Goal: Task Accomplishment & Management: Manage account settings

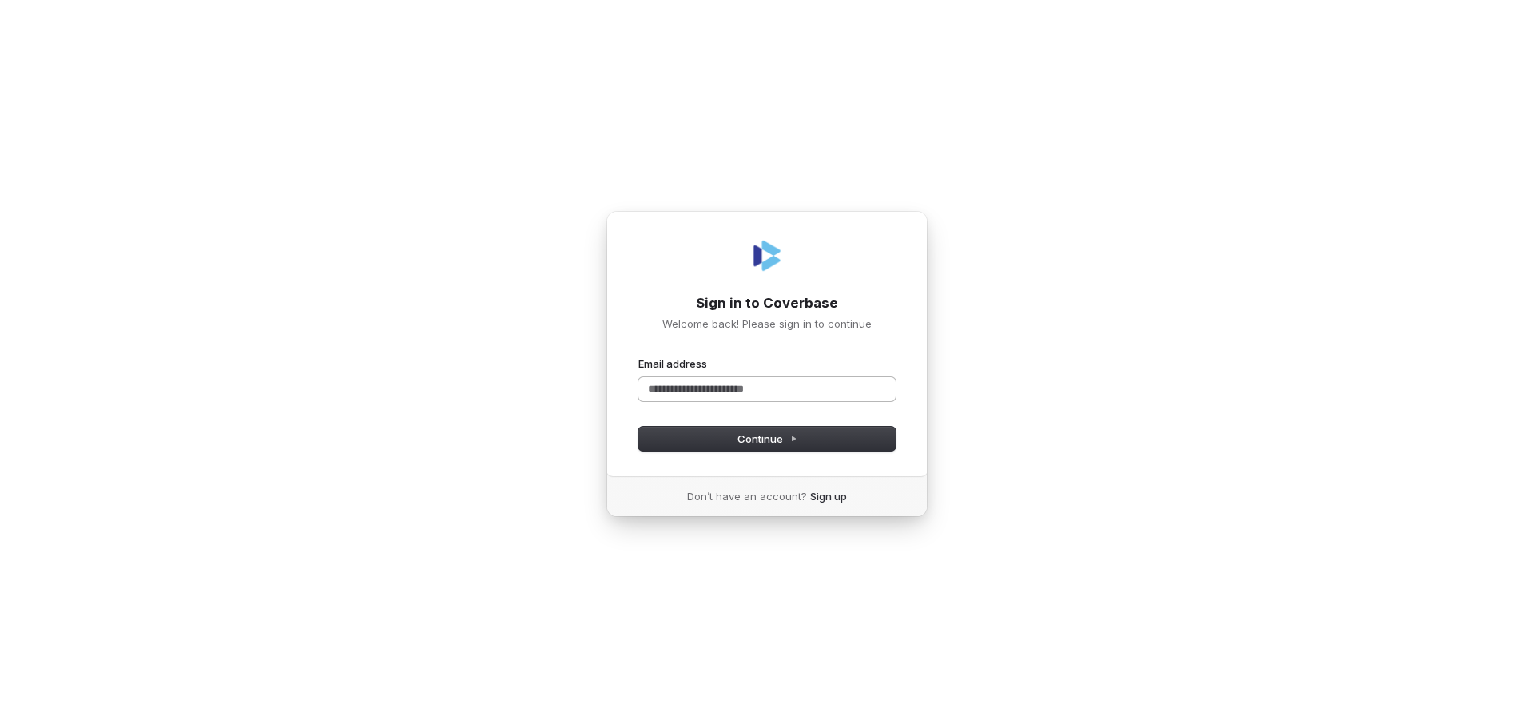
click at [690, 393] on input "Email address" at bounding box center [766, 389] width 257 height 24
type input "**********"
drag, startPoint x: 615, startPoint y: 398, endPoint x: 478, endPoint y: 401, distance: 137.4
click at [489, 399] on div "**********" at bounding box center [767, 364] width 1534 height 728
click at [638, 356] on button "submit" at bounding box center [638, 356] width 0 height 0
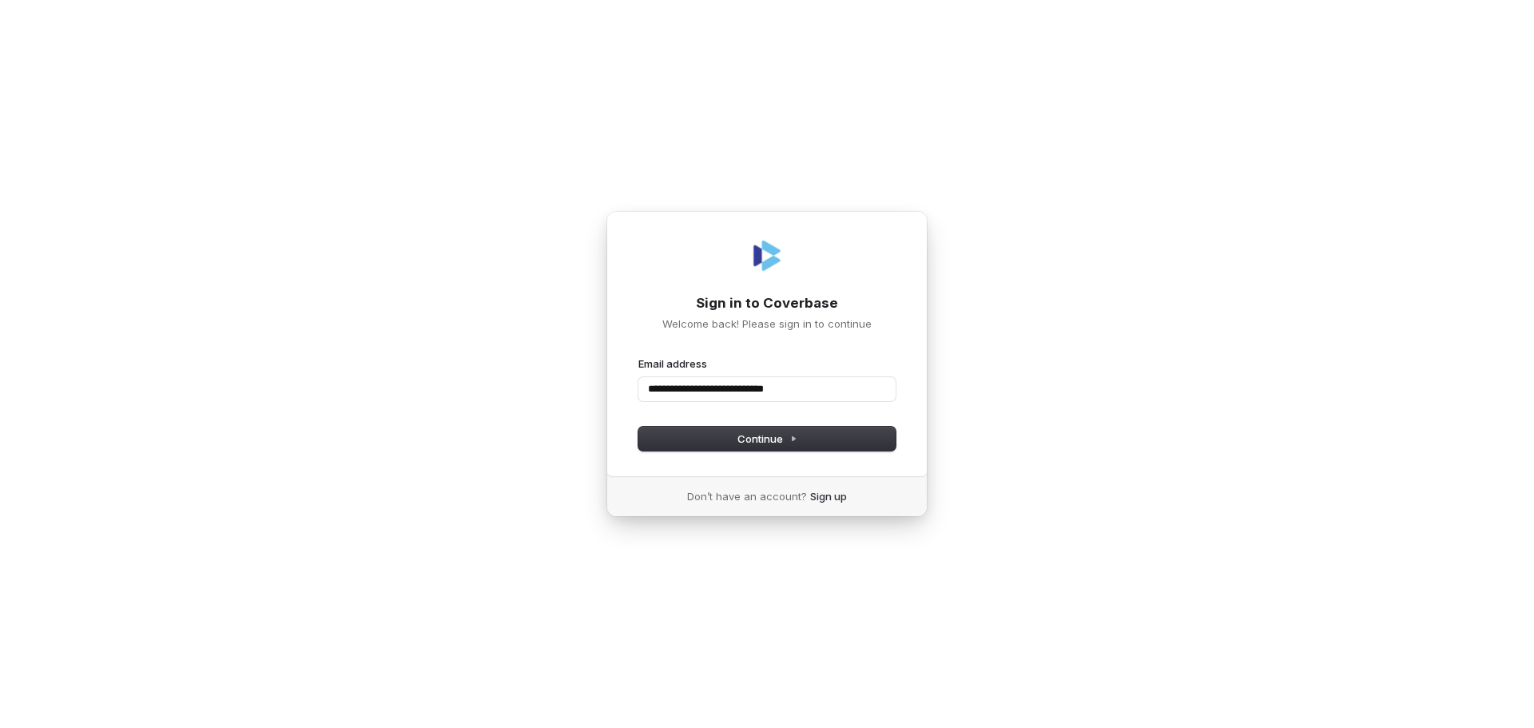
type input "**********"
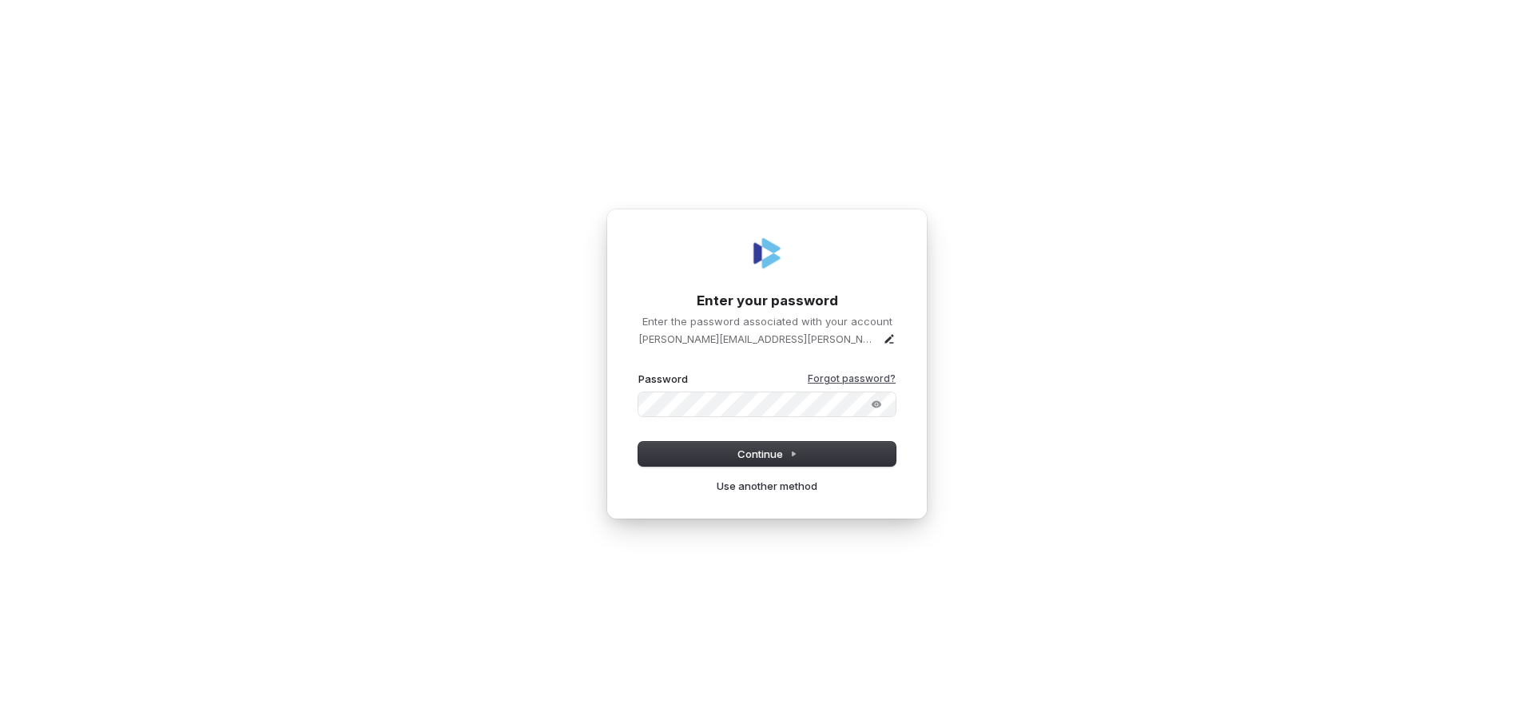
click at [879, 381] on link "Forgot password?" at bounding box center [852, 378] width 88 height 13
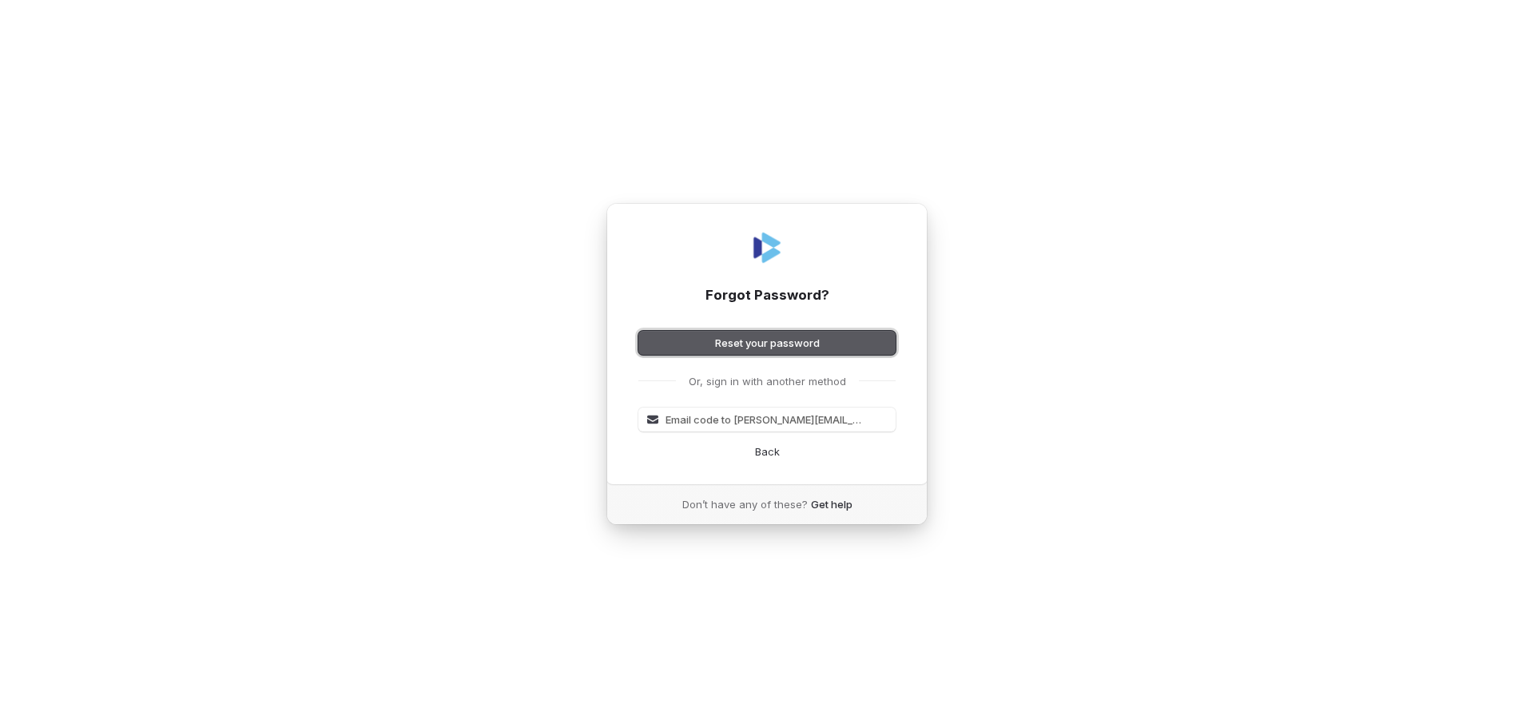
click at [693, 348] on button "Reset your password" at bounding box center [766, 343] width 257 height 24
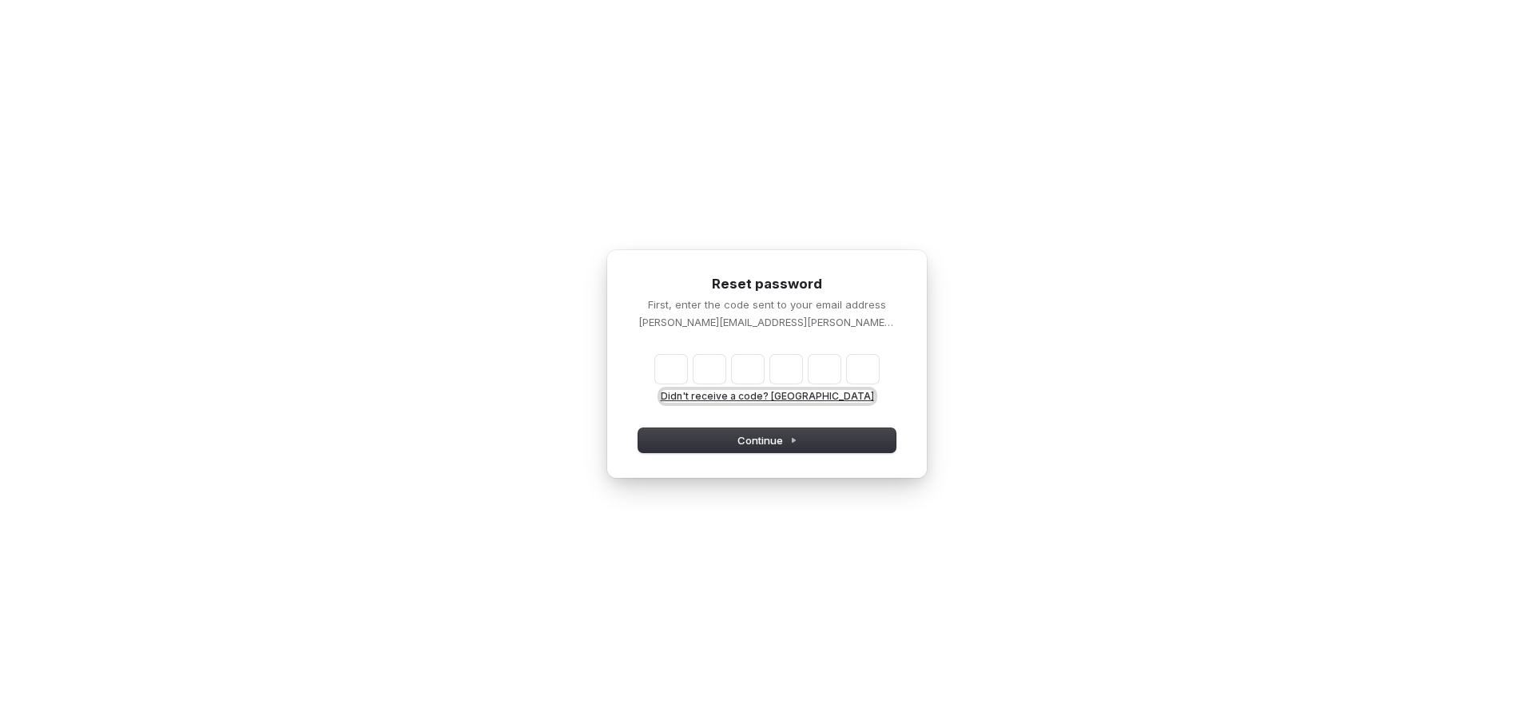
click at [748, 393] on button "Didn't receive a code? [GEOGRAPHIC_DATA]" at bounding box center [767, 396] width 213 height 13
click at [666, 374] on input "Enter verification code" at bounding box center [783, 369] width 256 height 29
type input "******"
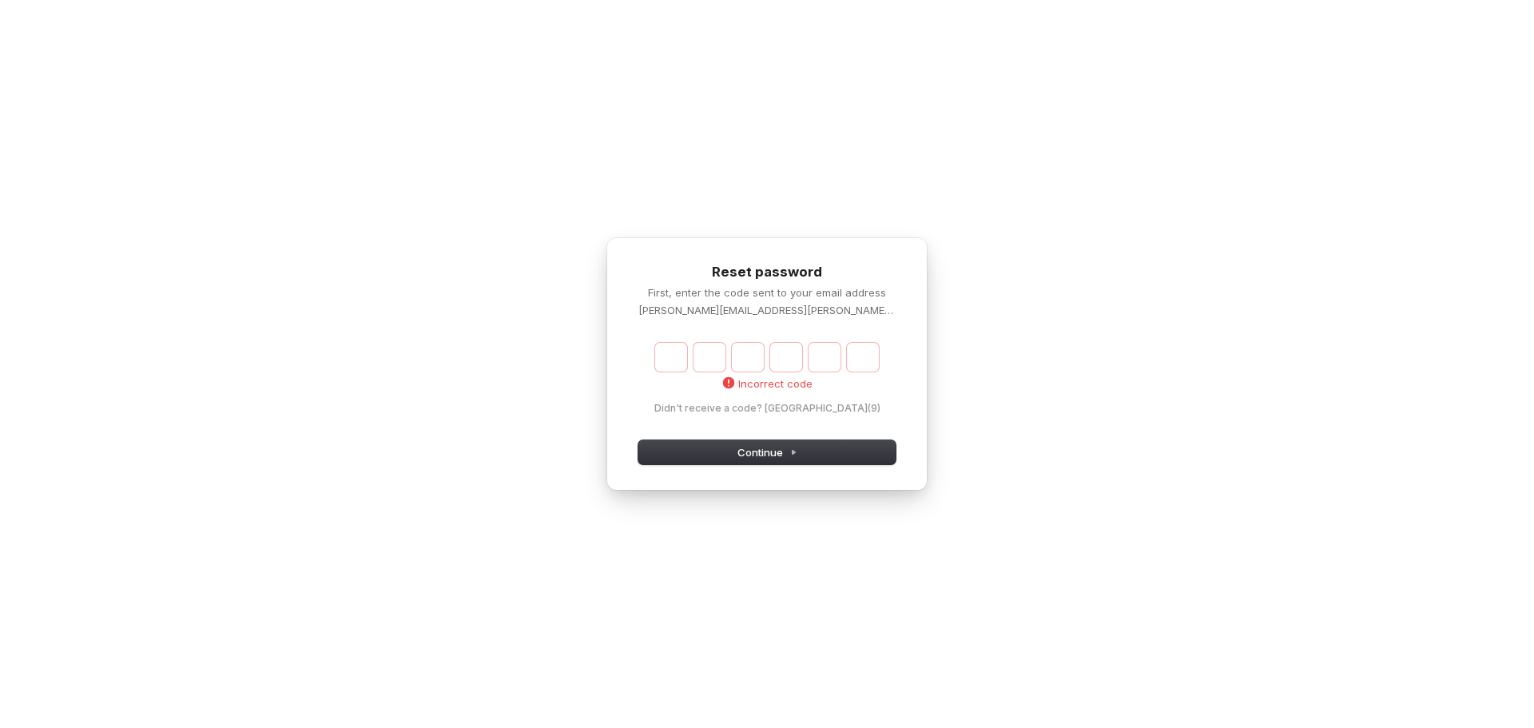
click at [655, 354] on div "Incorrect code Didn't receive a code? Resend (9)" at bounding box center [766, 379] width 257 height 72
click at [658, 355] on input "Enter verification code" at bounding box center [783, 357] width 256 height 29
type input "******"
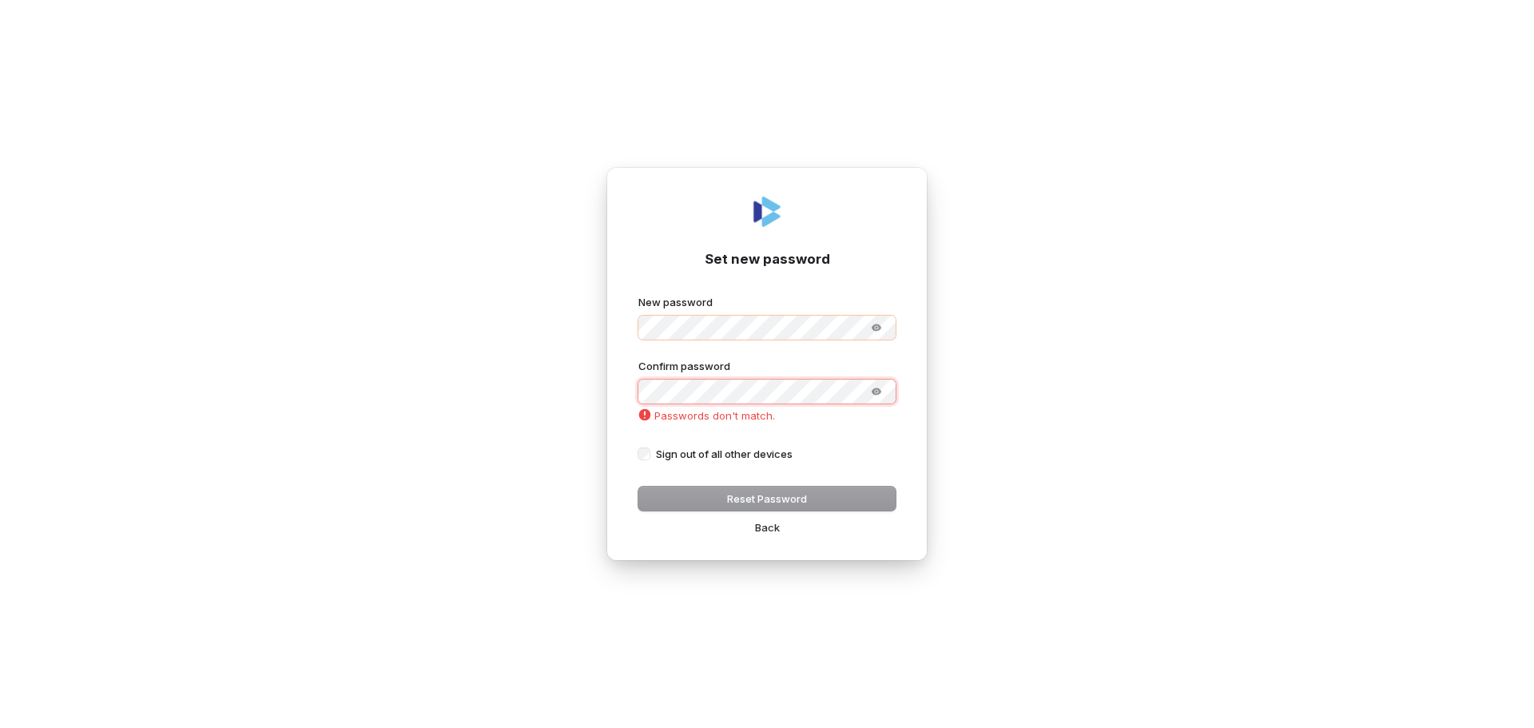
click at [638, 295] on button "submit" at bounding box center [638, 295] width 0 height 0
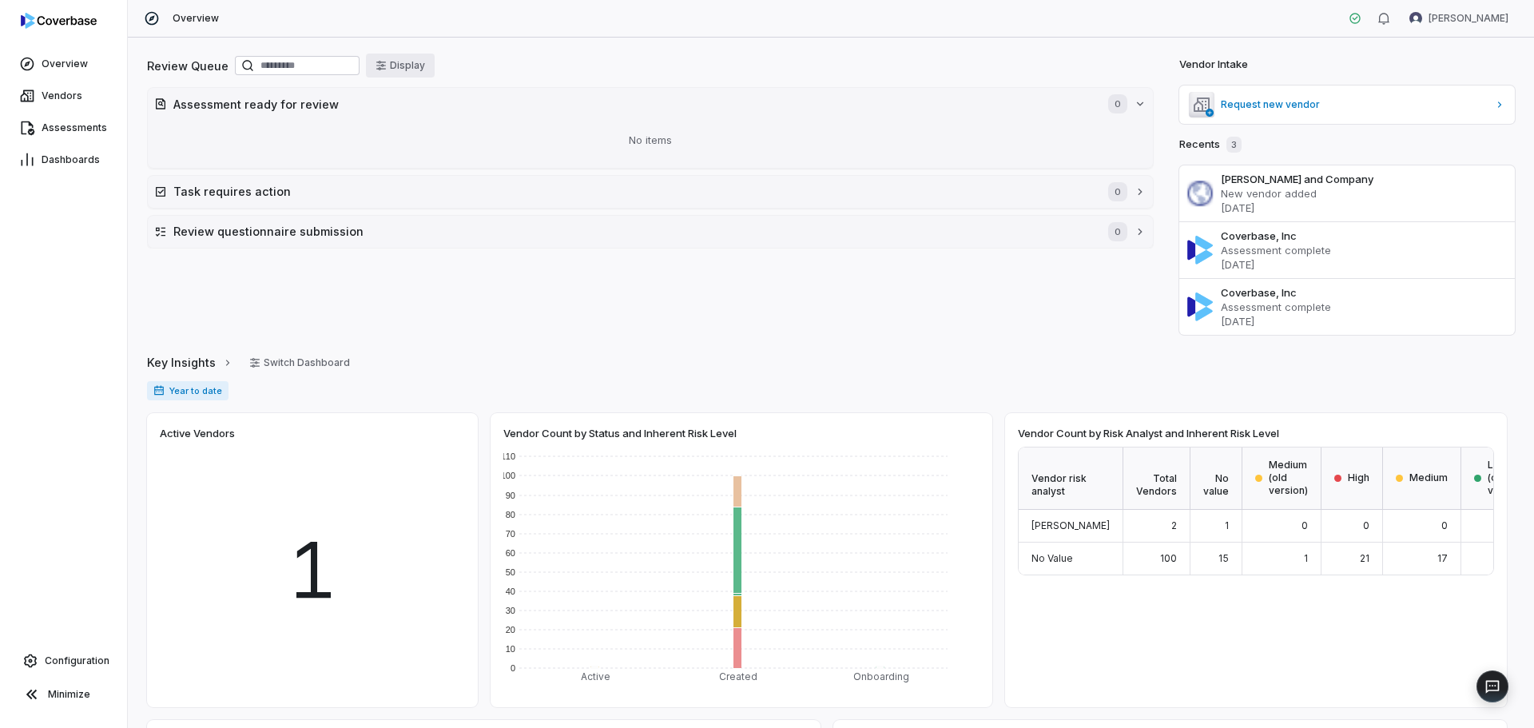
click at [435, 65] on button "Display" at bounding box center [400, 66] width 69 height 24
click at [627, 45] on div "Review Queue Display Assessment ready for review 0 No items Task requires actio…" at bounding box center [831, 383] width 1406 height 690
click at [60, 91] on span "Vendors" at bounding box center [62, 95] width 41 height 13
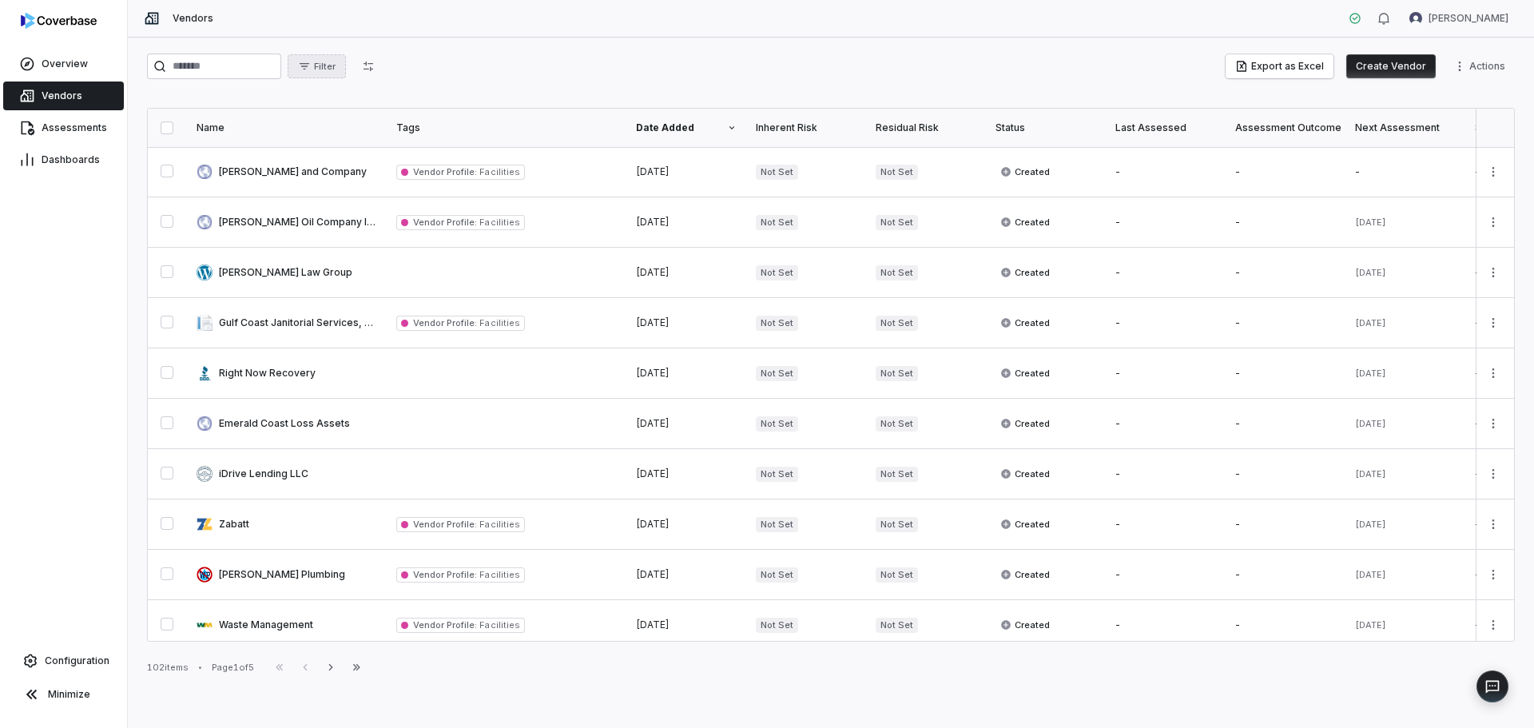
click at [311, 69] on icon "button" at bounding box center [304, 66] width 13 height 13
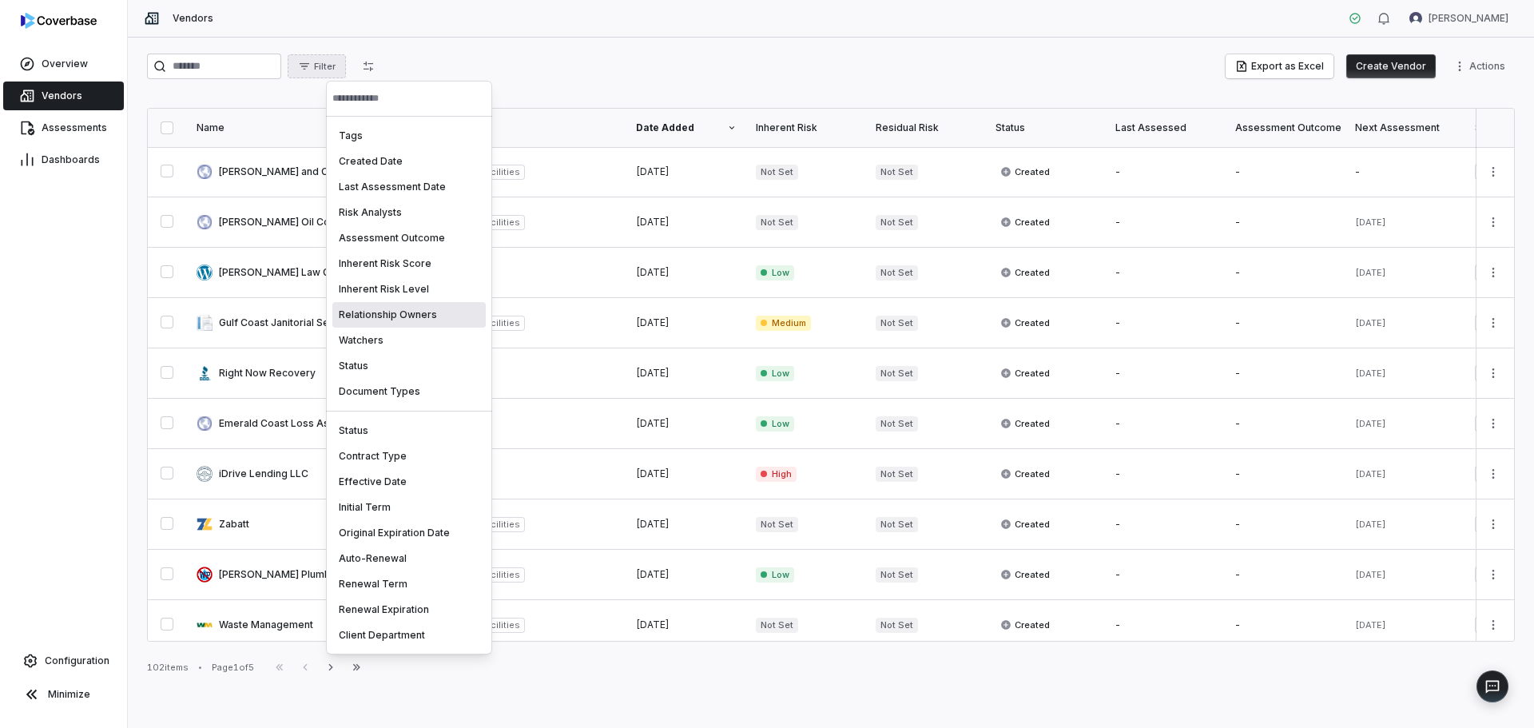
click at [436, 315] on div "Relationship Owners" at bounding box center [408, 315] width 153 height 26
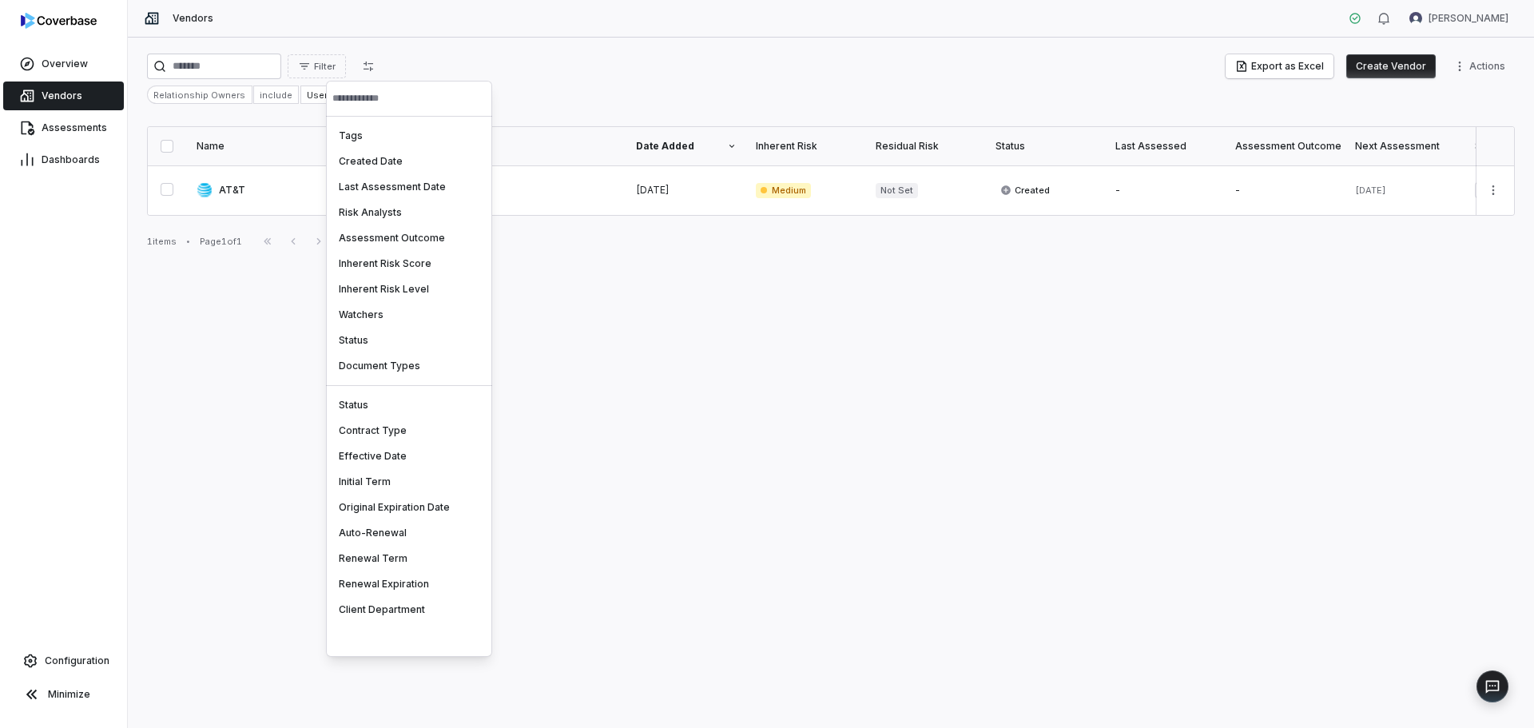
click at [739, 340] on html "Overview Vendors Assessments Dashboards Configuration Minimize Vendors Jessica …" at bounding box center [767, 364] width 1534 height 728
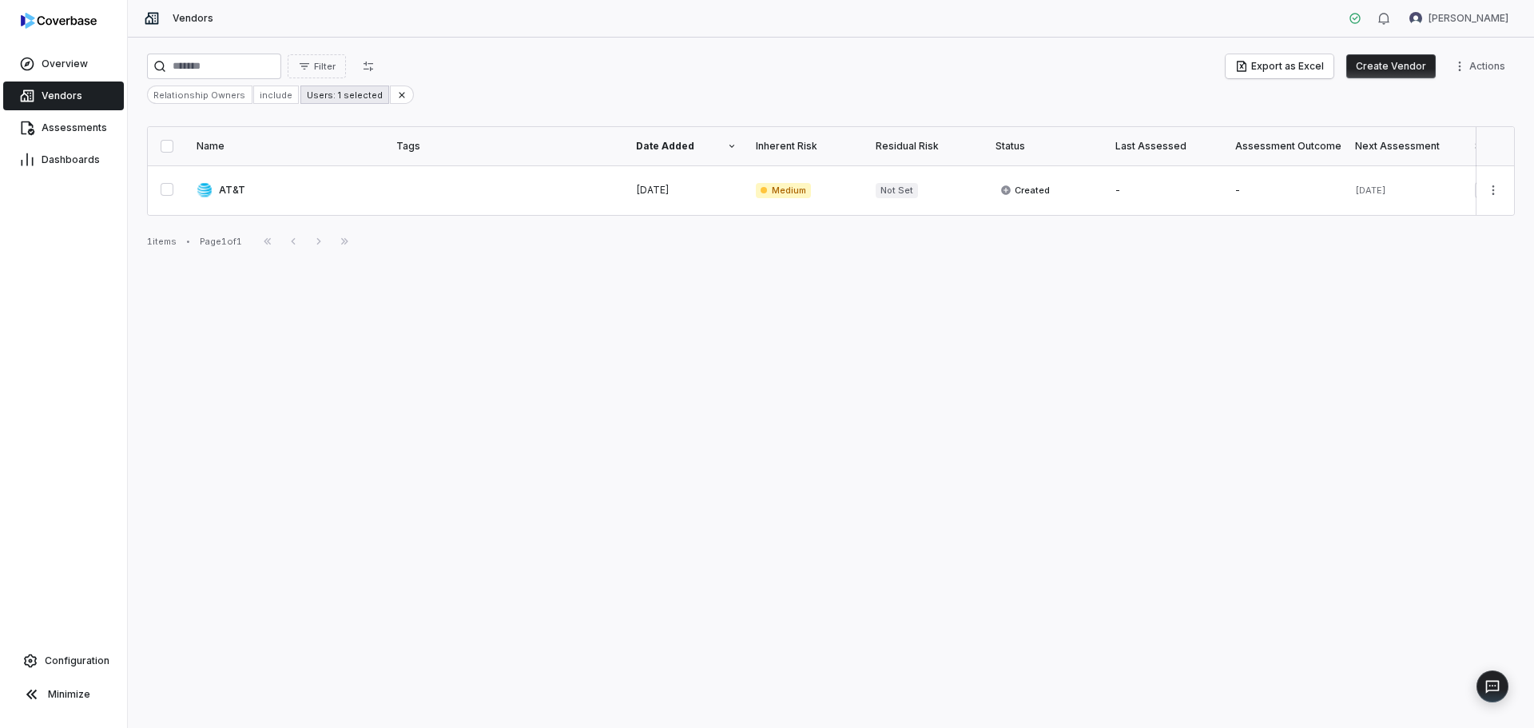
click at [343, 96] on div "Users: 1 selected" at bounding box center [344, 94] width 89 height 18
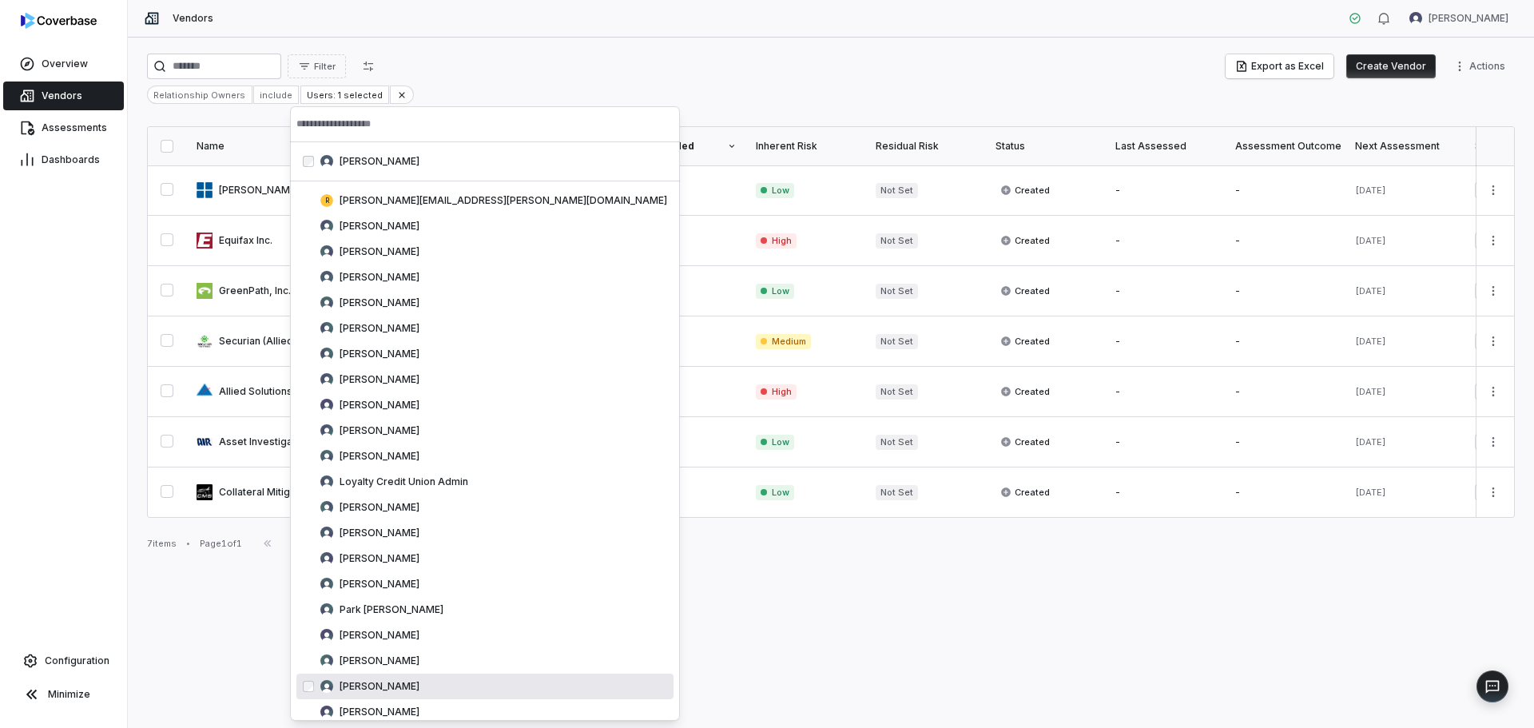
drag, startPoint x: 1456, startPoint y: 622, endPoint x: 1447, endPoint y: 606, distance: 18.2
click at [1457, 623] on html "Overview Vendors Assessments Dashboards Configuration Minimize Vendors Jessica …" at bounding box center [767, 364] width 1534 height 728
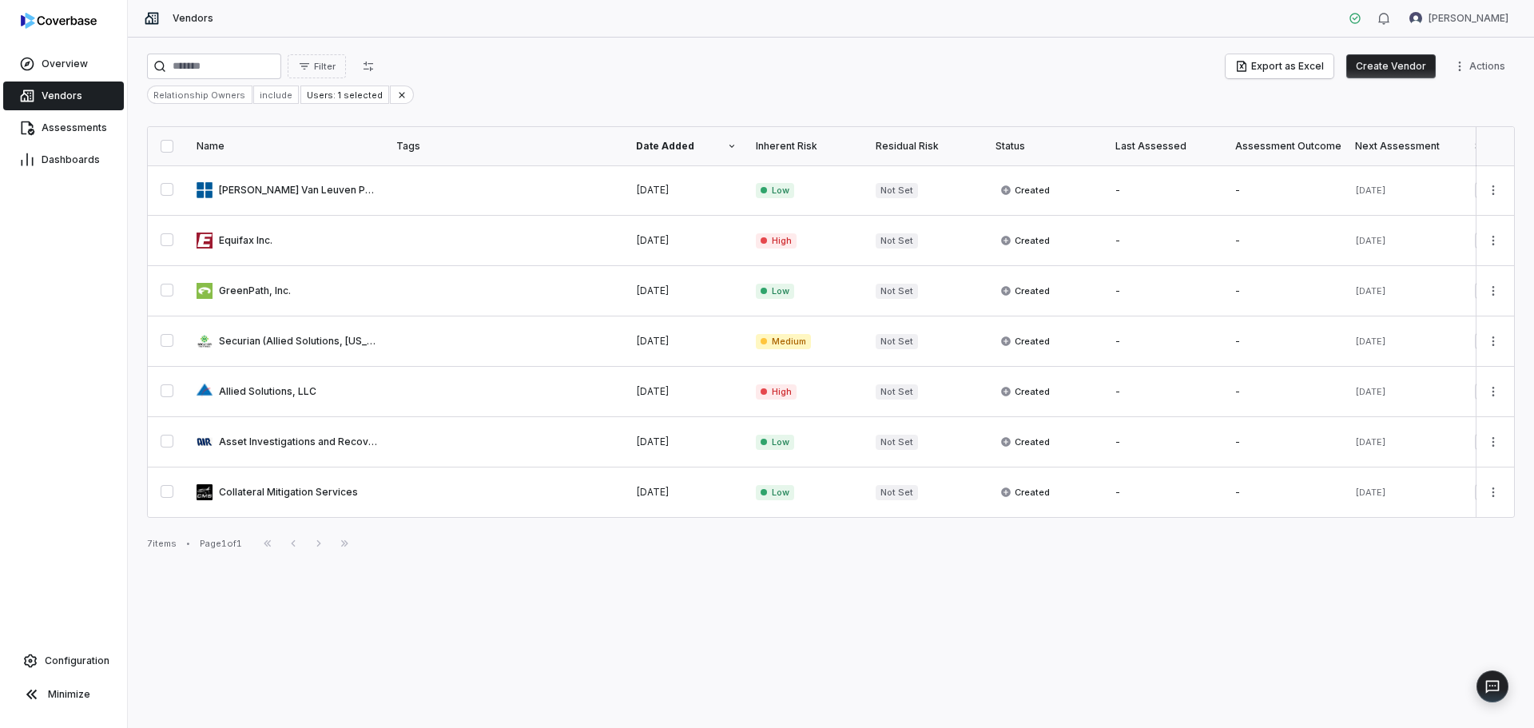
click at [551, 629] on div "Filter Export as Excel Create Vendor Actions Relationship Owners include Users:…" at bounding box center [831, 383] width 1406 height 690
click at [60, 284] on div "Overview Vendors Assessments Dashboards Configuration Minimize" at bounding box center [63, 364] width 127 height 728
click at [332, 94] on div "Users: 1 selected" at bounding box center [344, 94] width 89 height 18
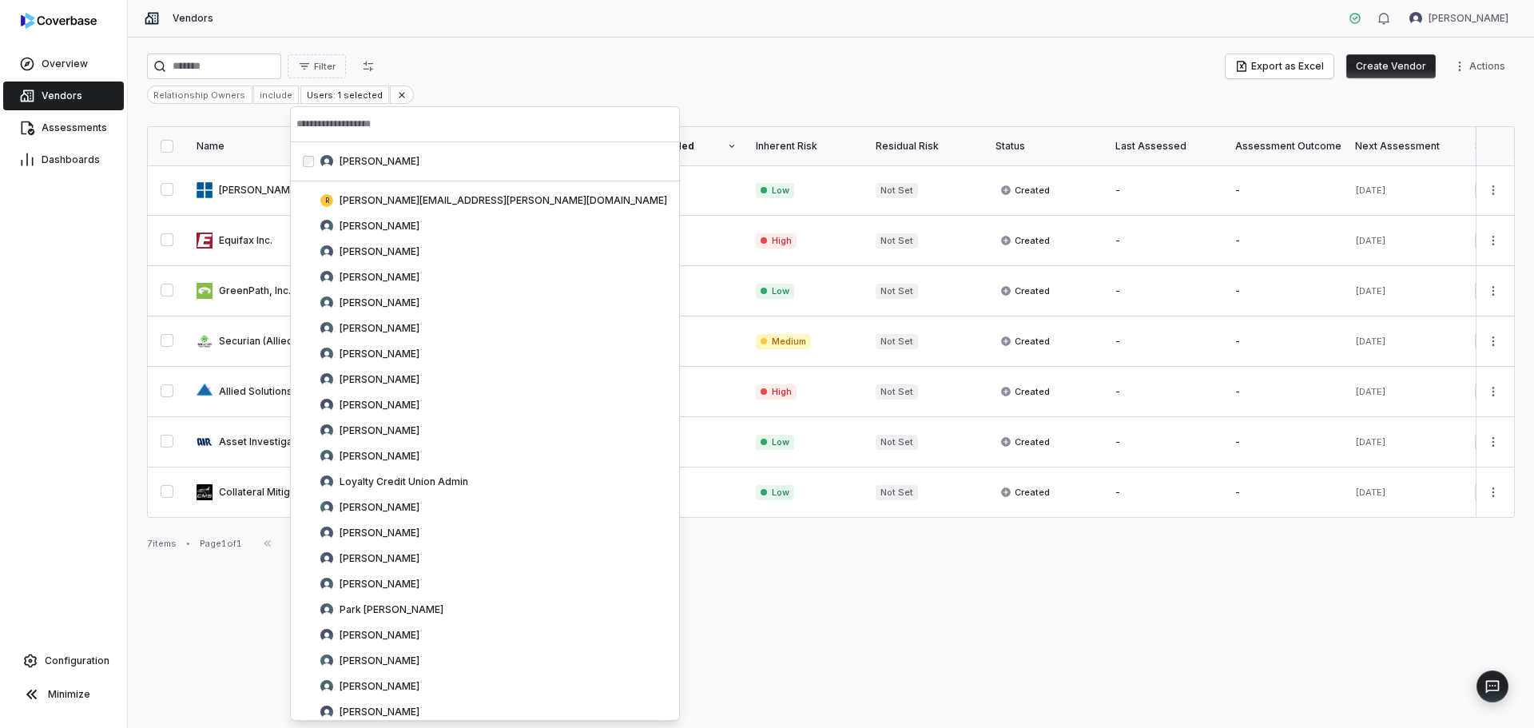
click at [52, 291] on html "Overview Vendors Assessments Dashboards Configuration Minimize Vendors Jessica …" at bounding box center [767, 364] width 1534 height 728
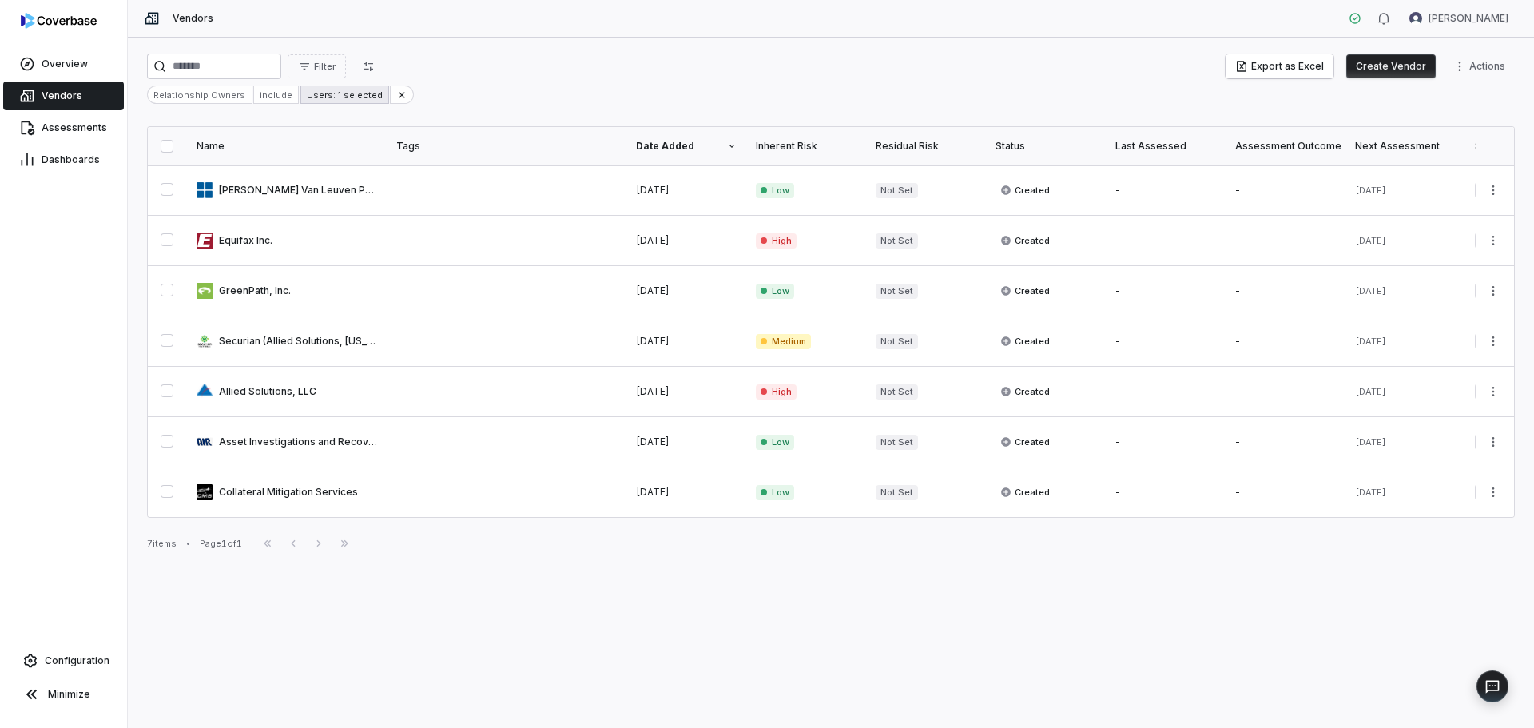
click at [336, 91] on div "Users: 1 selected" at bounding box center [344, 94] width 89 height 18
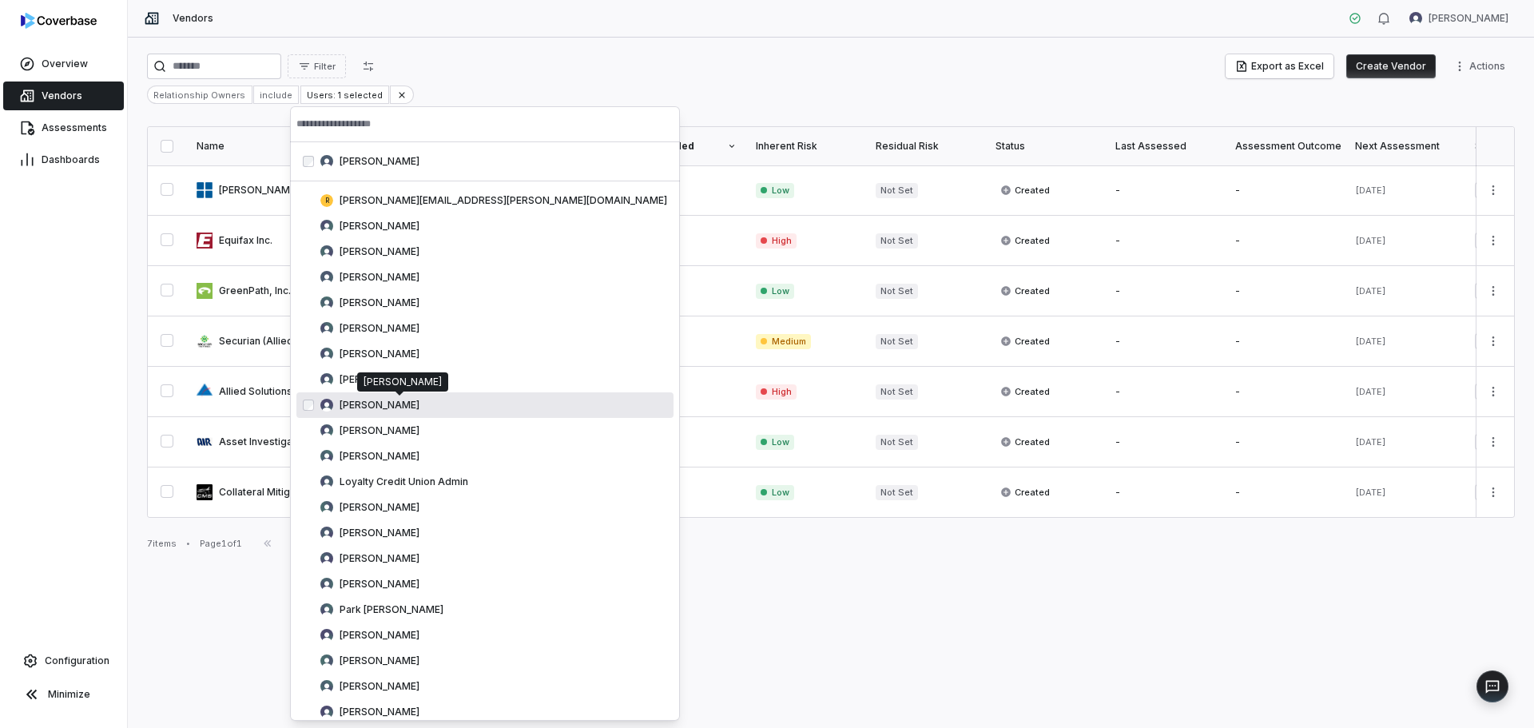
scroll to position [36, 0]
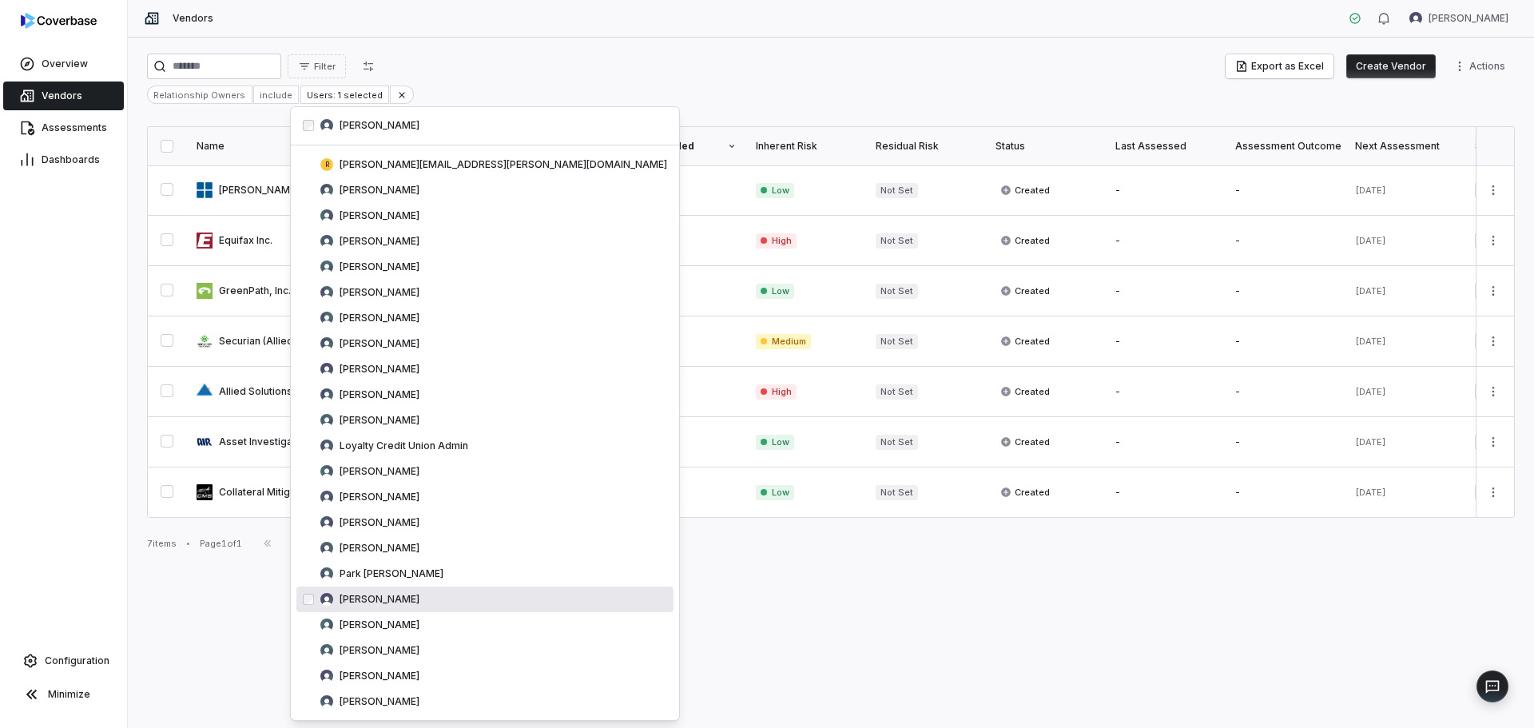
click at [809, 672] on html "Overview Vendors Assessments Dashboards Configuration Minimize Vendors Jessica …" at bounding box center [767, 364] width 1534 height 728
